Goal: Task Accomplishment & Management: Use online tool/utility

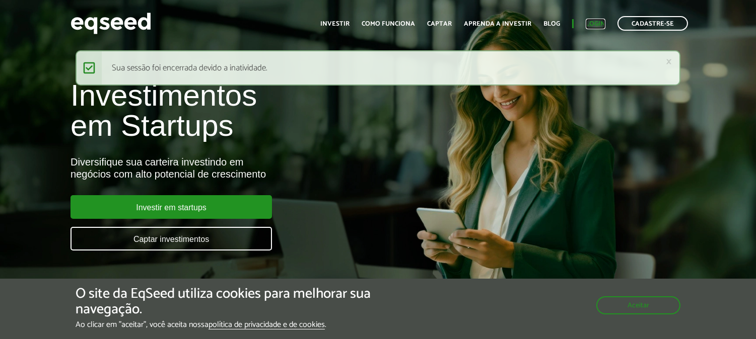
click at [600, 21] on link "Login" at bounding box center [596, 24] width 20 height 7
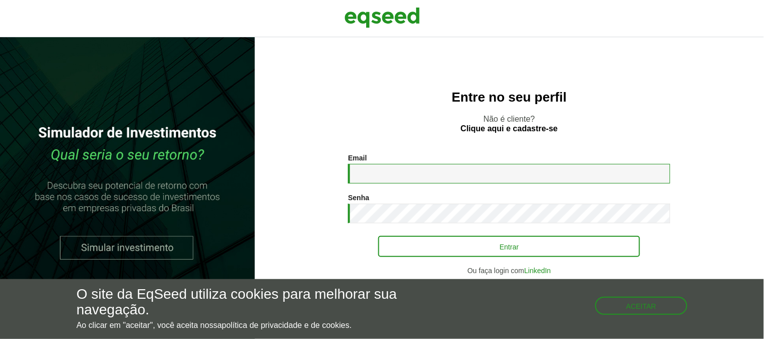
type input "**********"
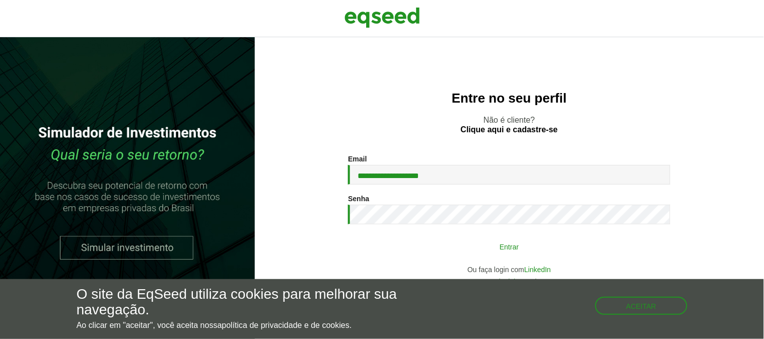
click at [505, 244] on button "Entrar" at bounding box center [509, 246] width 262 height 19
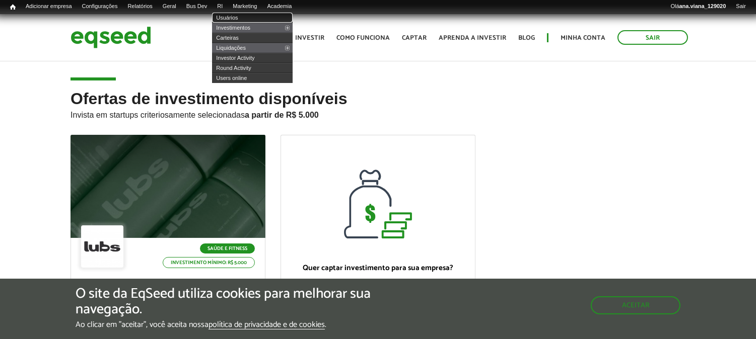
click at [239, 16] on link "Usuários" at bounding box center [252, 18] width 81 height 10
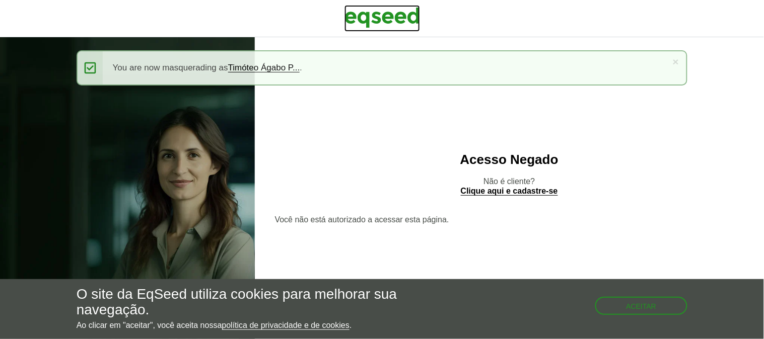
click at [396, 12] on img at bounding box center [382, 17] width 76 height 25
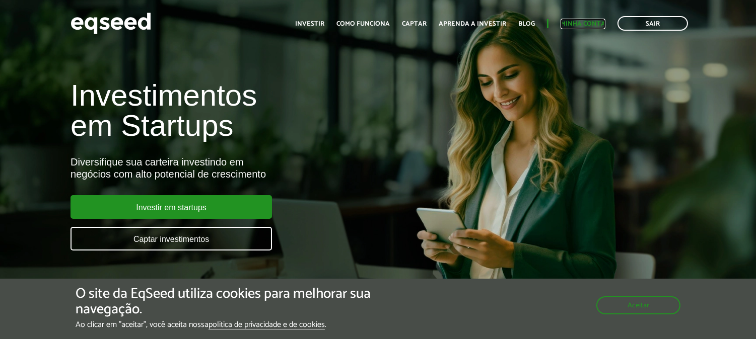
click at [583, 27] on link "Minha conta" at bounding box center [583, 24] width 45 height 7
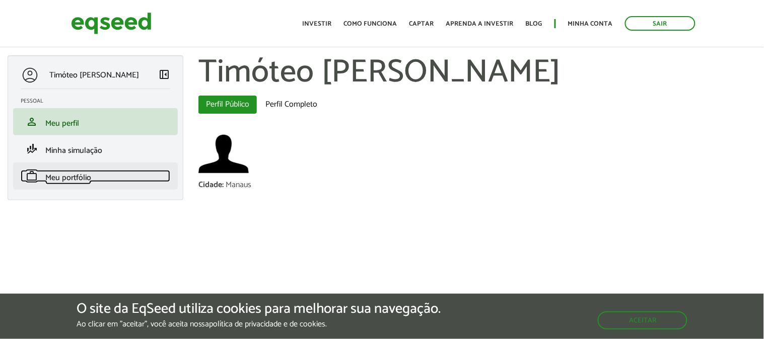
click at [108, 174] on link "work Meu portfólio" at bounding box center [96, 176] width 150 height 12
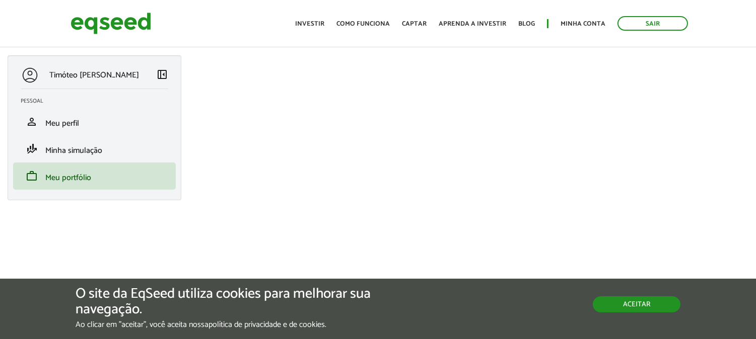
click at [646, 309] on button "Aceitar" at bounding box center [637, 305] width 88 height 16
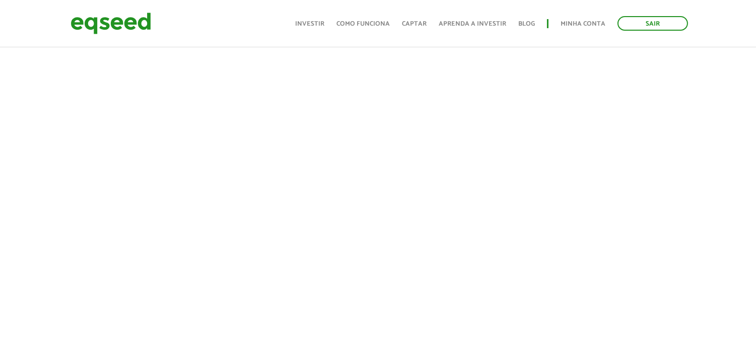
scroll to position [238, 0]
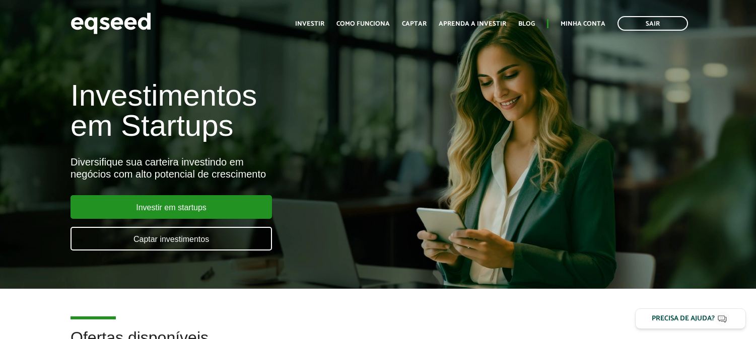
click at [659, 14] on div "Toggle navigation Início Investir Como funciona Captar Aprenda a investir Blog …" at bounding box center [491, 23] width 403 height 27
click at [663, 23] on link "Sair" at bounding box center [652, 23] width 71 height 15
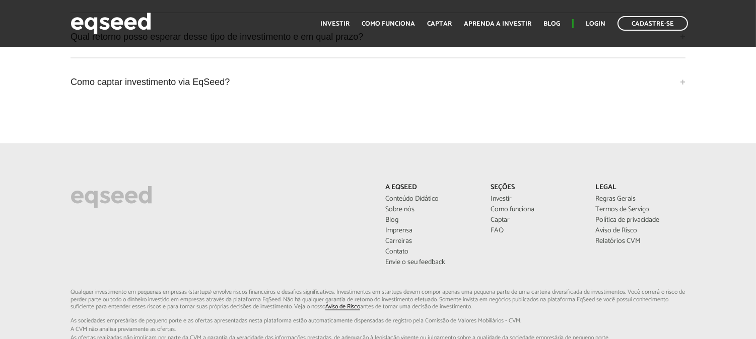
scroll to position [2852, 0]
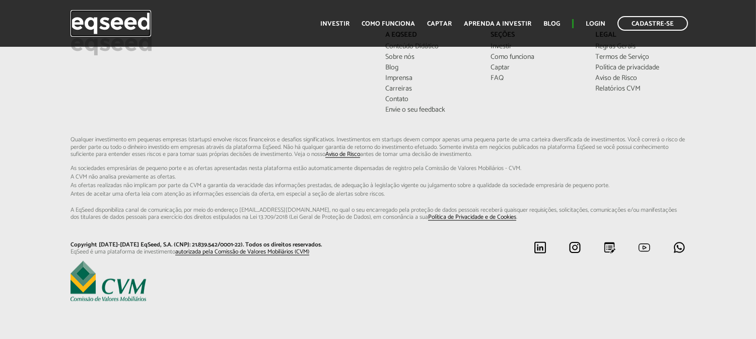
click at [133, 26] on img at bounding box center [111, 23] width 81 height 27
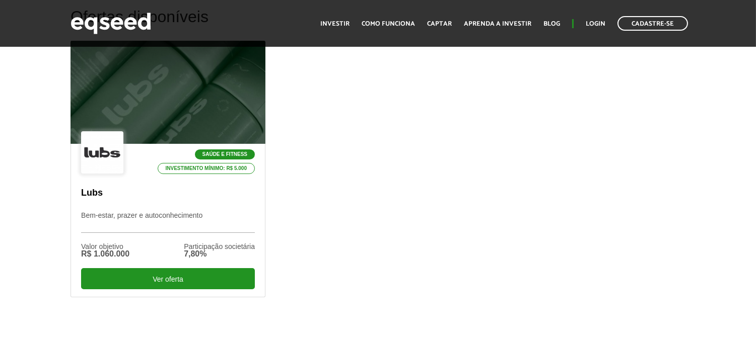
scroll to position [301, 0]
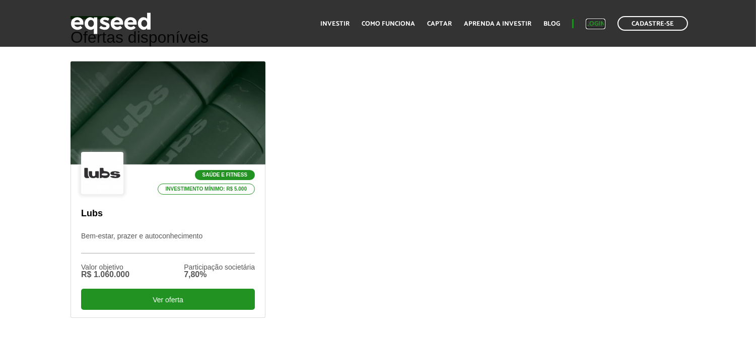
click at [596, 21] on link "Login" at bounding box center [596, 24] width 20 height 7
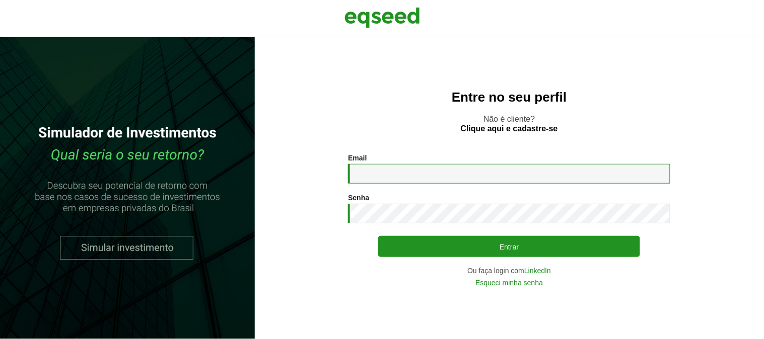
type input "**********"
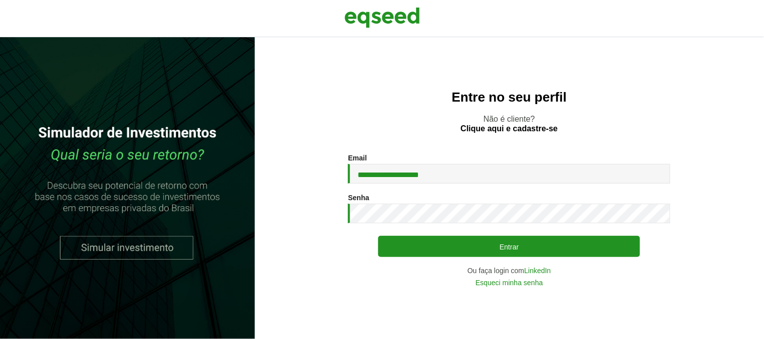
click at [489, 235] on div "**********" at bounding box center [509, 220] width 322 height 133
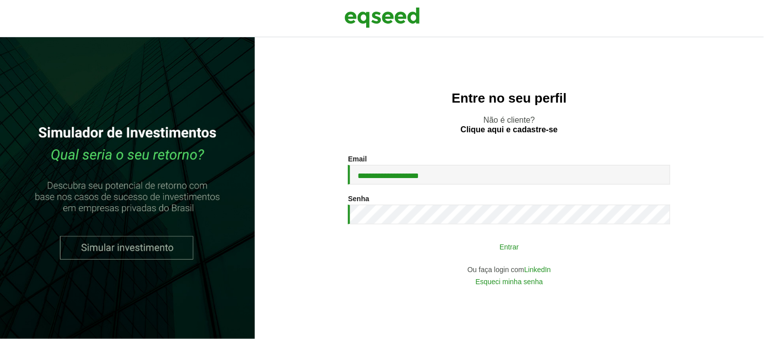
click at [496, 244] on button "Entrar" at bounding box center [509, 246] width 262 height 19
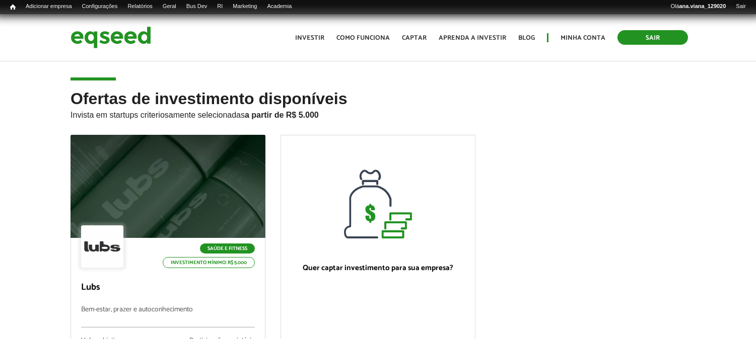
click at [678, 31] on link "Sair" at bounding box center [652, 37] width 71 height 15
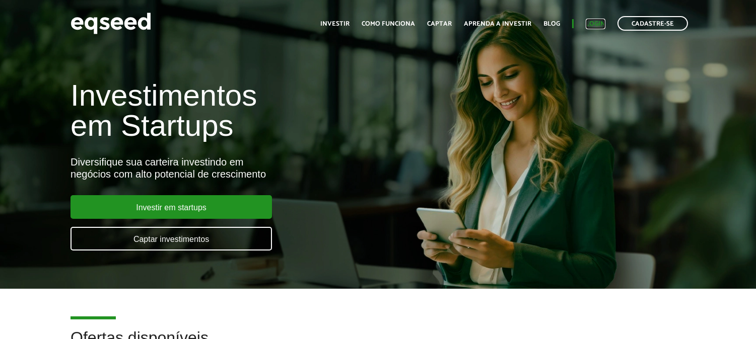
click at [592, 21] on link "Login" at bounding box center [596, 24] width 20 height 7
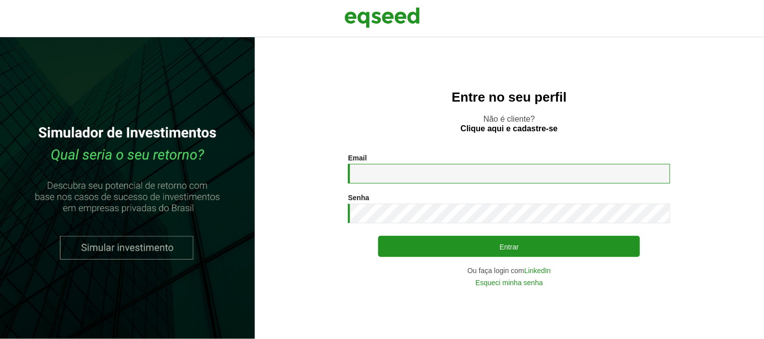
type input "**********"
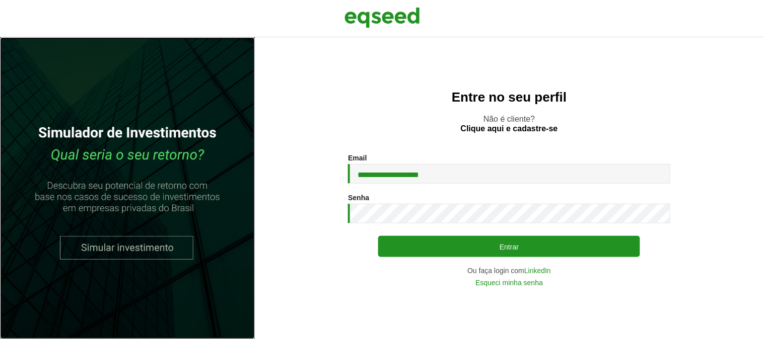
click at [125, 258] on link at bounding box center [127, 188] width 255 height 302
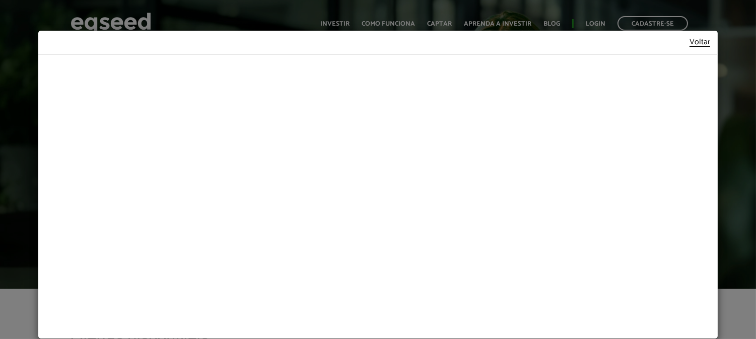
scroll to position [15, 0]
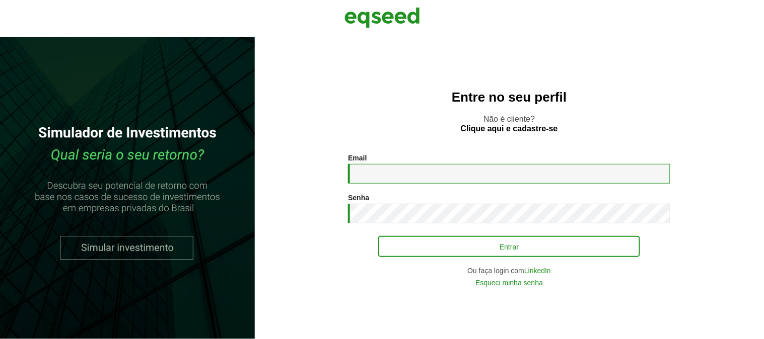
type input "**********"
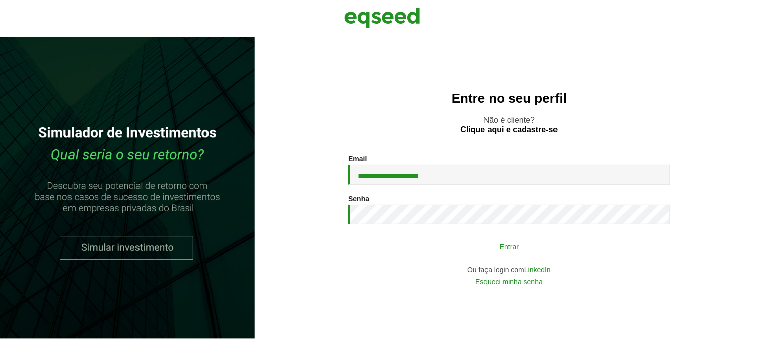
click at [464, 254] on button "Entrar" at bounding box center [509, 246] width 262 height 19
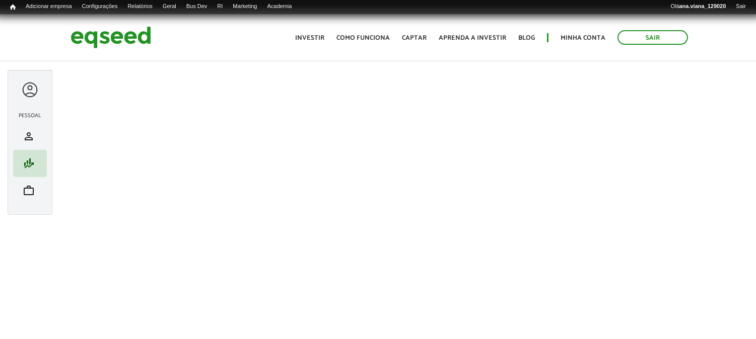
click at [26, 91] on div at bounding box center [30, 90] width 19 height 19
